Goal: Task Accomplishment & Management: Complete application form

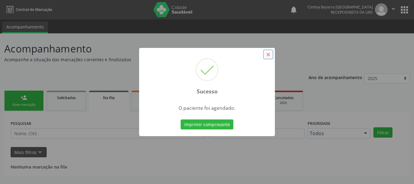
click at [268, 55] on button "×" at bounding box center [268, 54] width 10 height 10
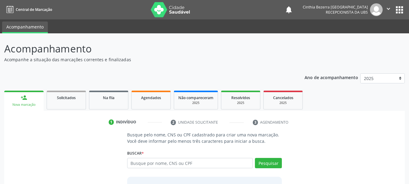
click at [30, 95] on link "person_add Nova marcação" at bounding box center [23, 101] width 39 height 20
click at [214, 166] on input "text" at bounding box center [190, 163] width 126 height 10
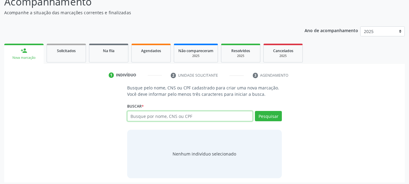
scroll to position [50, 0]
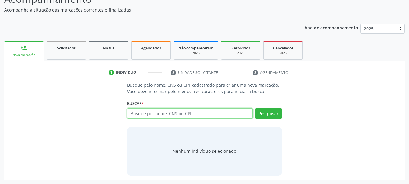
click at [231, 115] on input "text" at bounding box center [190, 113] width 126 height 10
type input "+"
click at [231, 115] on input "+" at bounding box center [190, 113] width 126 height 10
type input "28721823812"
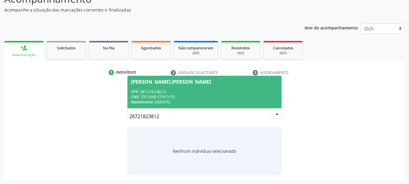
click at [212, 94] on div "CPF: 287.218.238-12" at bounding box center [204, 91] width 147 height 5
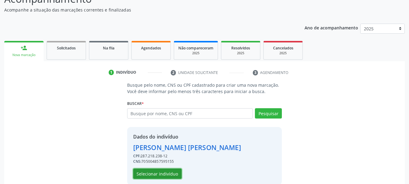
click at [166, 174] on button "Selecionar indivíduo" at bounding box center [157, 174] width 48 height 10
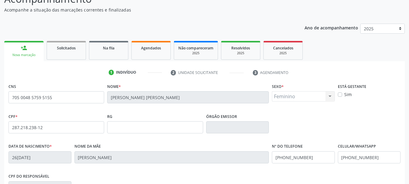
scroll to position [145, 0]
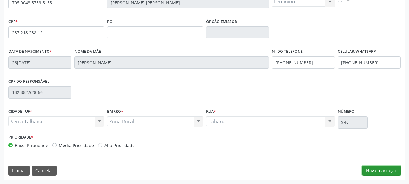
click at [383, 171] on button "Nova marcação" at bounding box center [382, 170] width 38 height 10
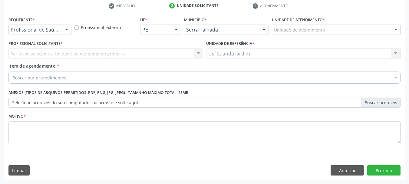
scroll to position [116, 0]
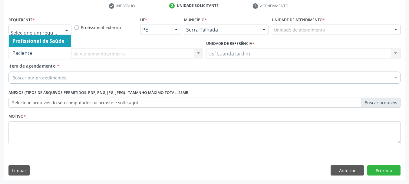
click at [68, 29] on div at bounding box center [66, 30] width 9 height 10
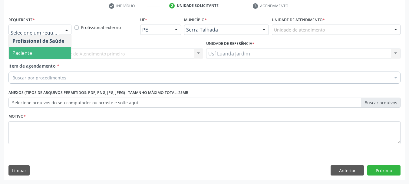
click at [65, 56] on span "Paciente" at bounding box center [40, 53] width 62 height 12
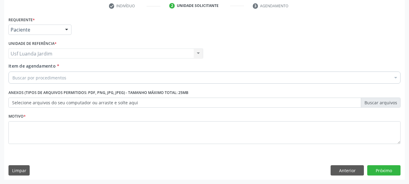
click at [94, 80] on div "Buscar por procedimentos" at bounding box center [204, 78] width 392 height 12
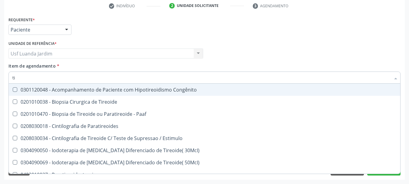
type input "t"
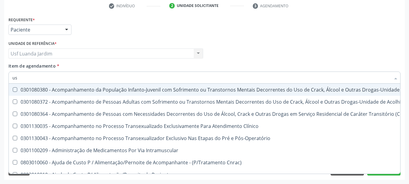
type input "u"
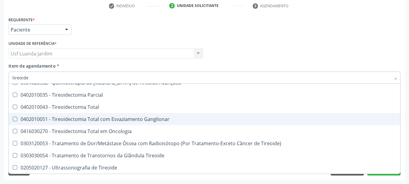
scroll to position [0, 0]
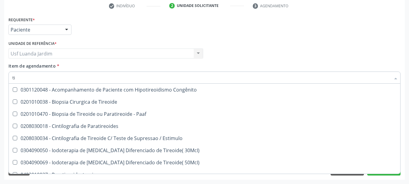
type input "t"
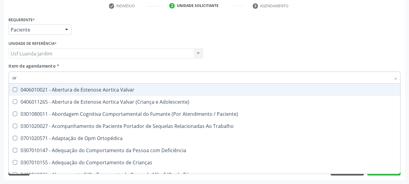
type input "o"
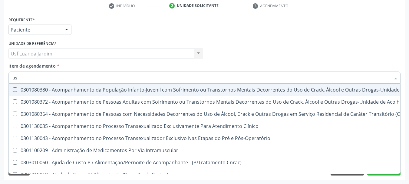
type input "u"
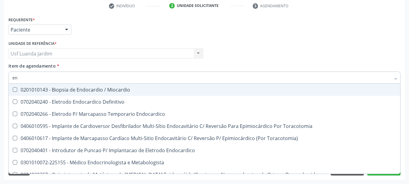
type input "e"
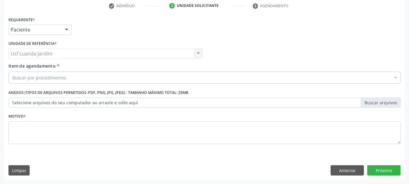
click at [352, 25] on div "Requerente * Paciente Profissional de Saúde Paciente Nenhum resultado encontrad…" at bounding box center [204, 27] width 395 height 24
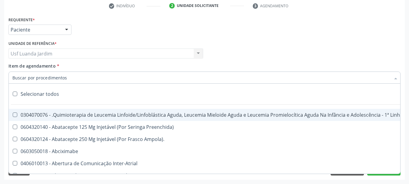
click at [202, 78] on div at bounding box center [204, 78] width 392 height 12
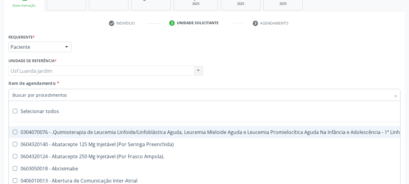
scroll to position [116, 0]
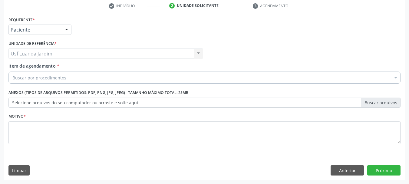
click at [362, 40] on div "Profissional Solicitante Por favor, selecione a Unidade de Atendimento primeiro…" at bounding box center [204, 51] width 395 height 24
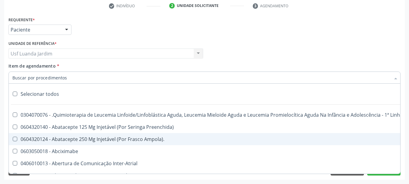
click at [244, 76] on div at bounding box center [204, 78] width 392 height 12
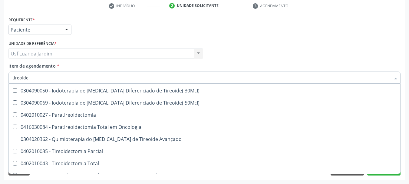
scroll to position [0, 0]
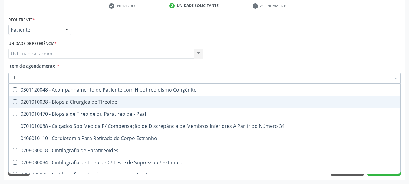
type input "t"
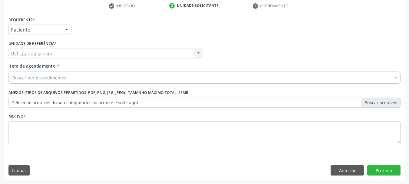
click at [376, 56] on div "Profissional Solicitante Por favor, selecione a Unidade de Atendimento primeiro…" at bounding box center [204, 51] width 395 height 24
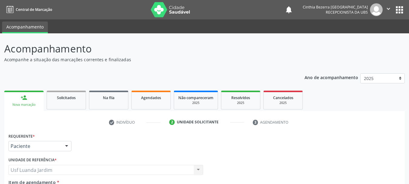
scroll to position [116, 0]
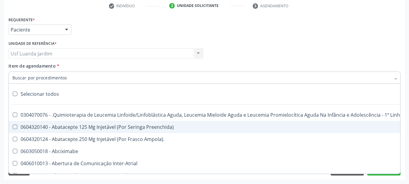
click at [268, 83] on div at bounding box center [204, 78] width 392 height 12
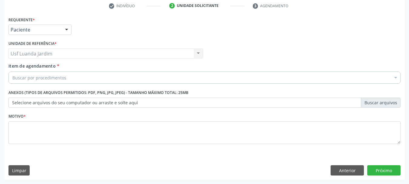
scroll to position [0, 0]
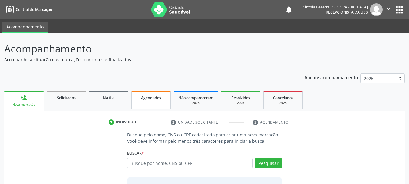
click at [140, 100] on div "Agendados" at bounding box center [151, 97] width 30 height 6
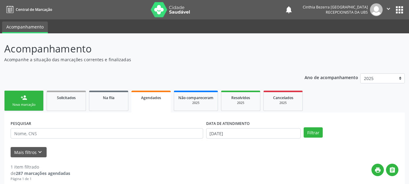
scroll to position [95, 0]
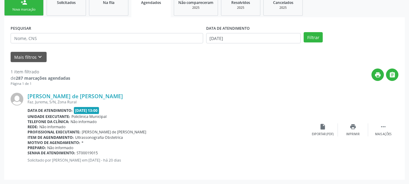
click at [247, 146] on div "Preparo: Não informado" at bounding box center [168, 147] width 280 height 5
click at [353, 127] on icon "print" at bounding box center [353, 126] width 7 height 7
